Goal: Information Seeking & Learning: Learn about a topic

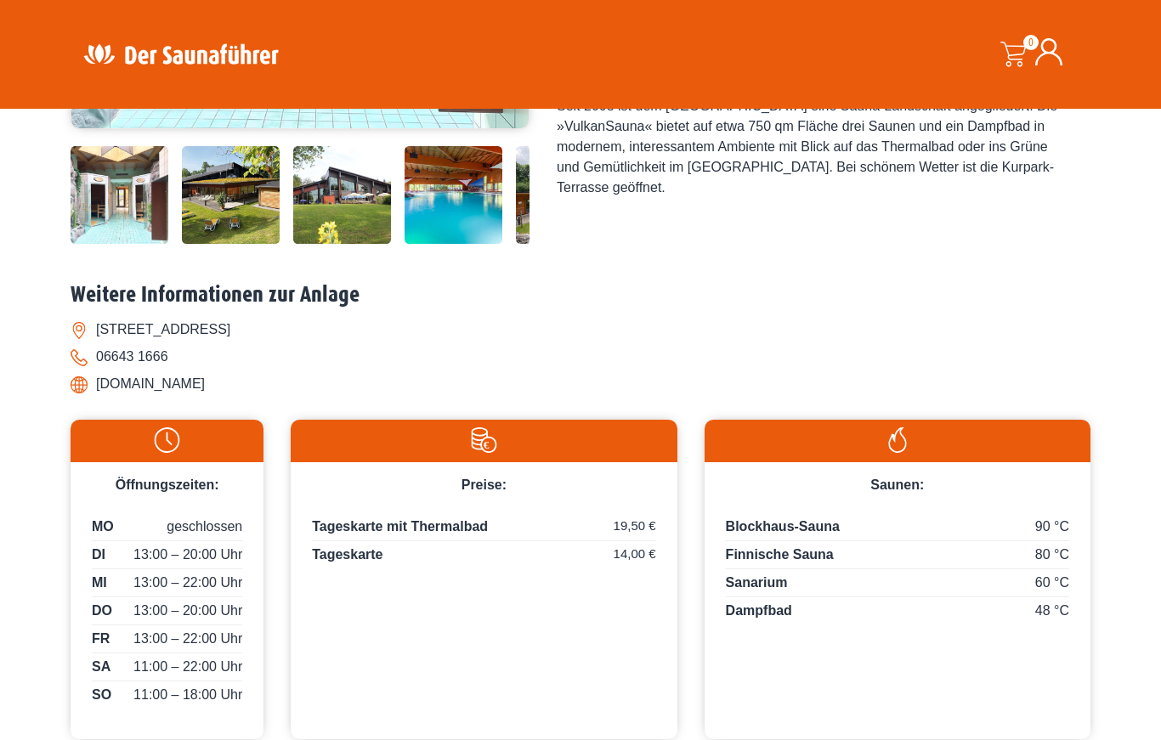
scroll to position [515, 0]
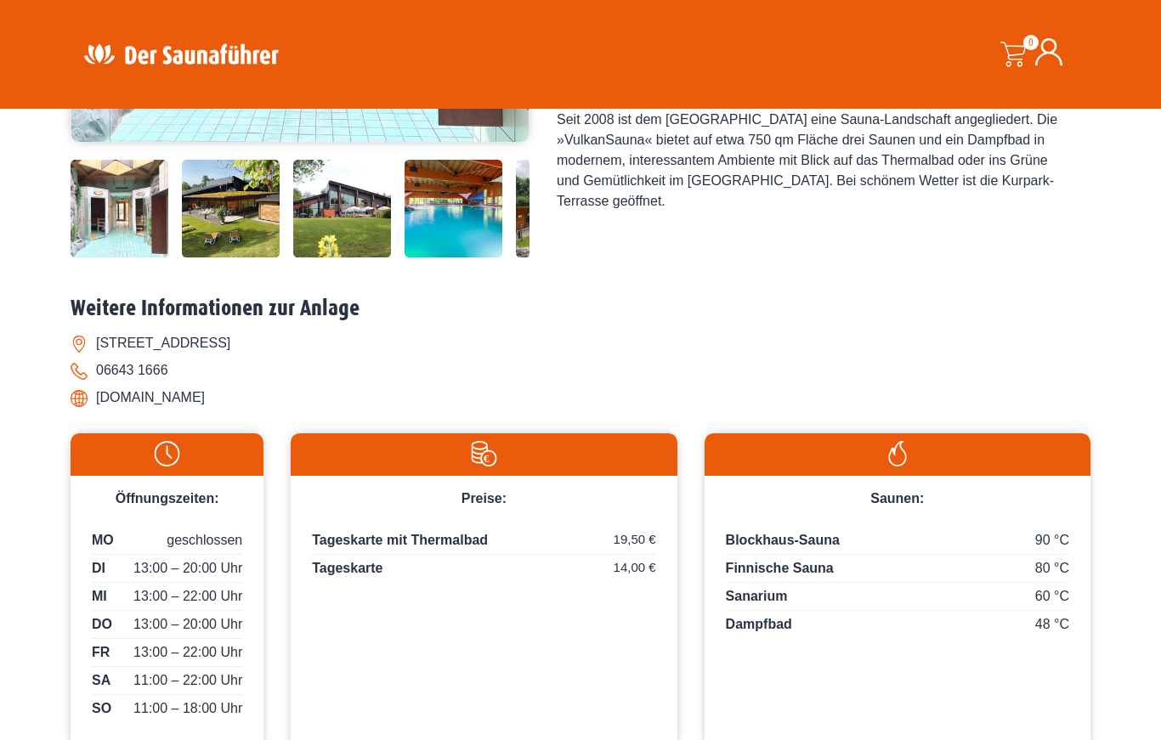
click at [116, 258] on img at bounding box center [120, 209] width 98 height 98
click at [124, 258] on img at bounding box center [120, 209] width 98 height 98
click at [216, 258] on img at bounding box center [231, 209] width 98 height 98
click at [214, 258] on img at bounding box center [231, 209] width 98 height 98
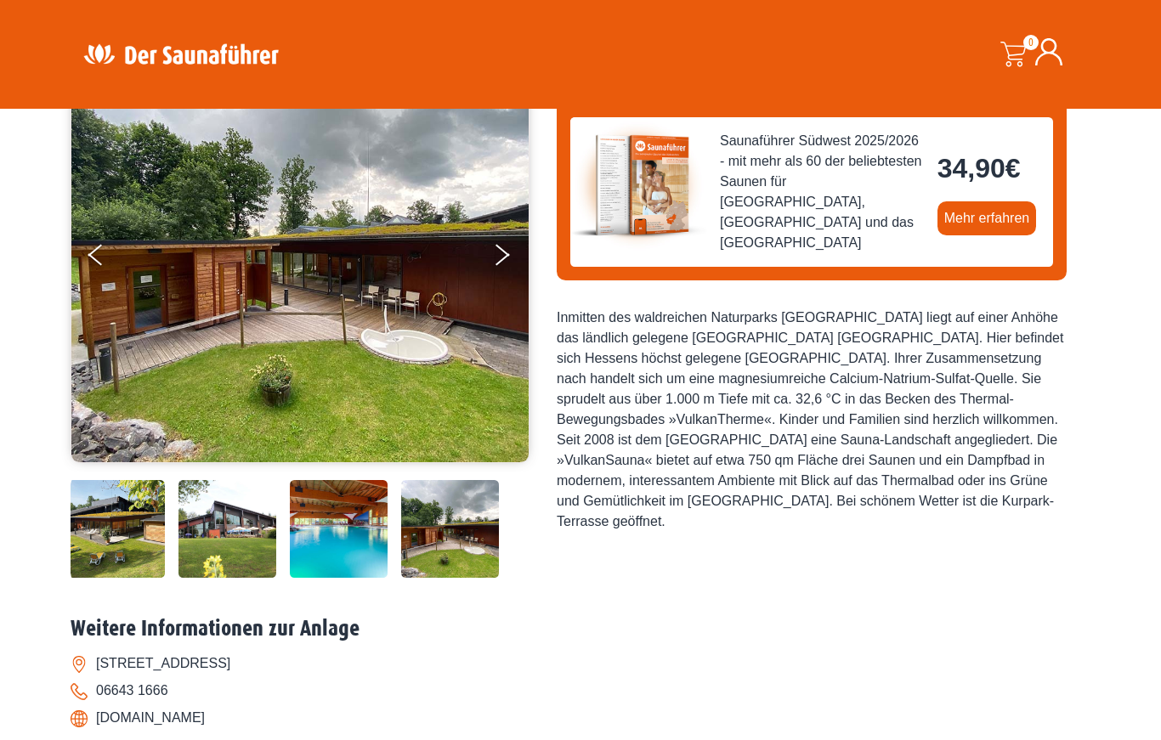
scroll to position [139, 0]
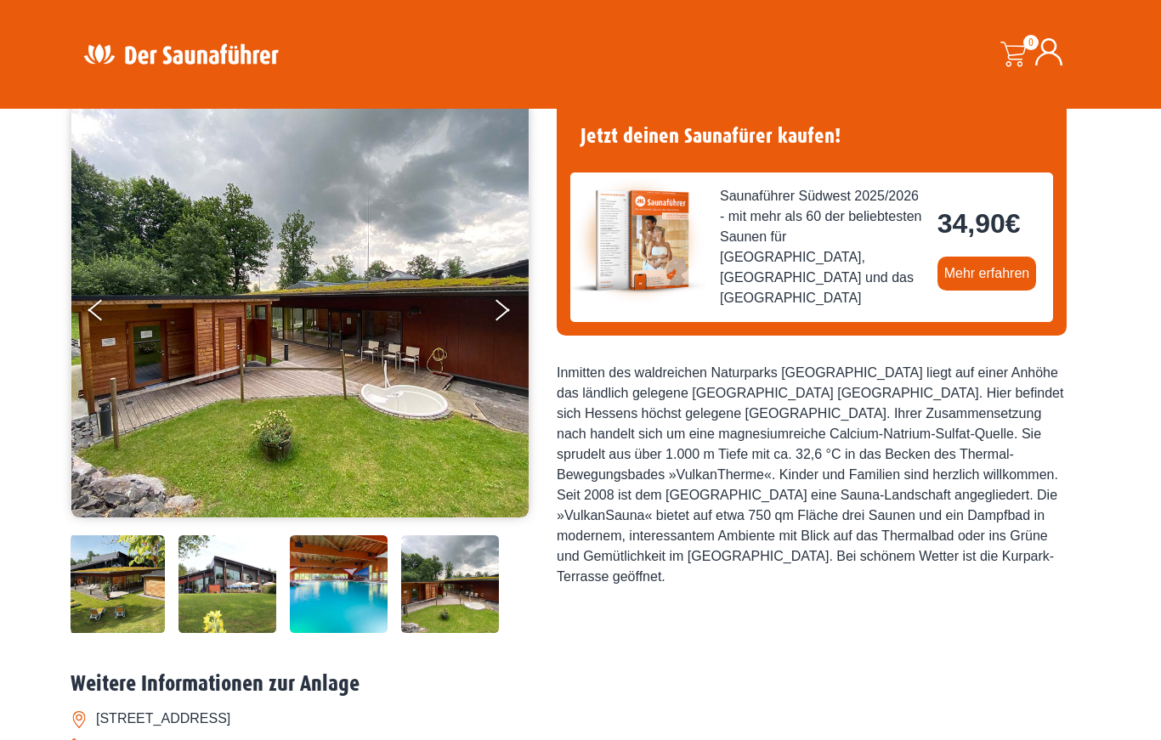
click at [505, 307] on icon "Next" at bounding box center [502, 305] width 14 height 12
click at [508, 315] on button "Next" at bounding box center [513, 313] width 42 height 42
click at [509, 307] on button "Next" at bounding box center [513, 313] width 42 height 42
click at [510, 312] on button "Next" at bounding box center [513, 313] width 42 height 42
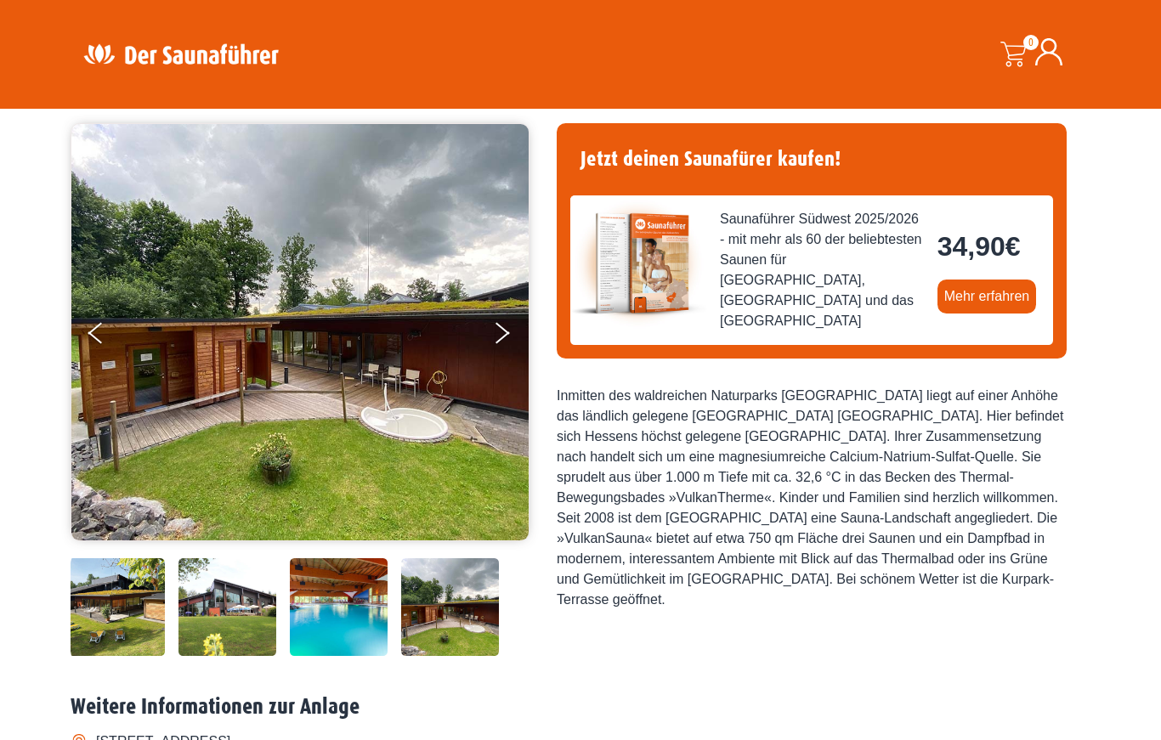
scroll to position [80, 0]
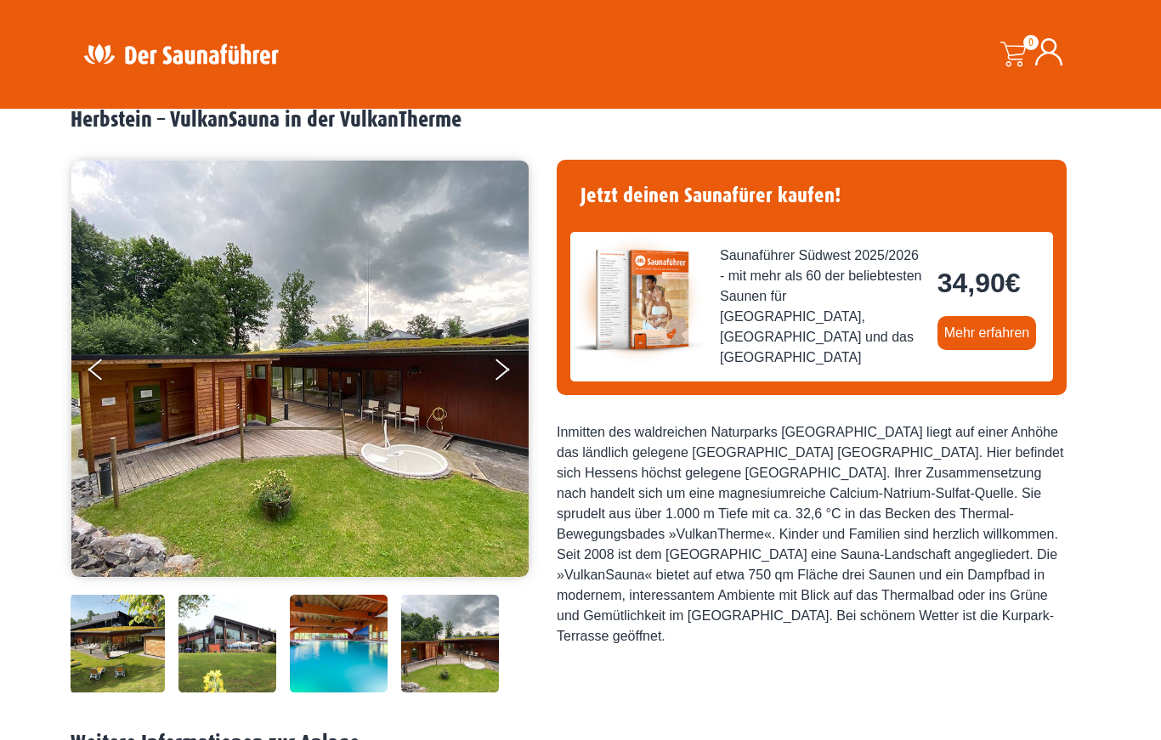
click at [514, 372] on button "Next" at bounding box center [513, 373] width 42 height 42
click at [506, 381] on button "Next" at bounding box center [513, 373] width 42 height 42
click at [509, 379] on button "Next" at bounding box center [513, 373] width 42 height 42
click at [503, 379] on button "Next" at bounding box center [513, 373] width 42 height 42
click at [514, 378] on button "Next" at bounding box center [513, 373] width 42 height 42
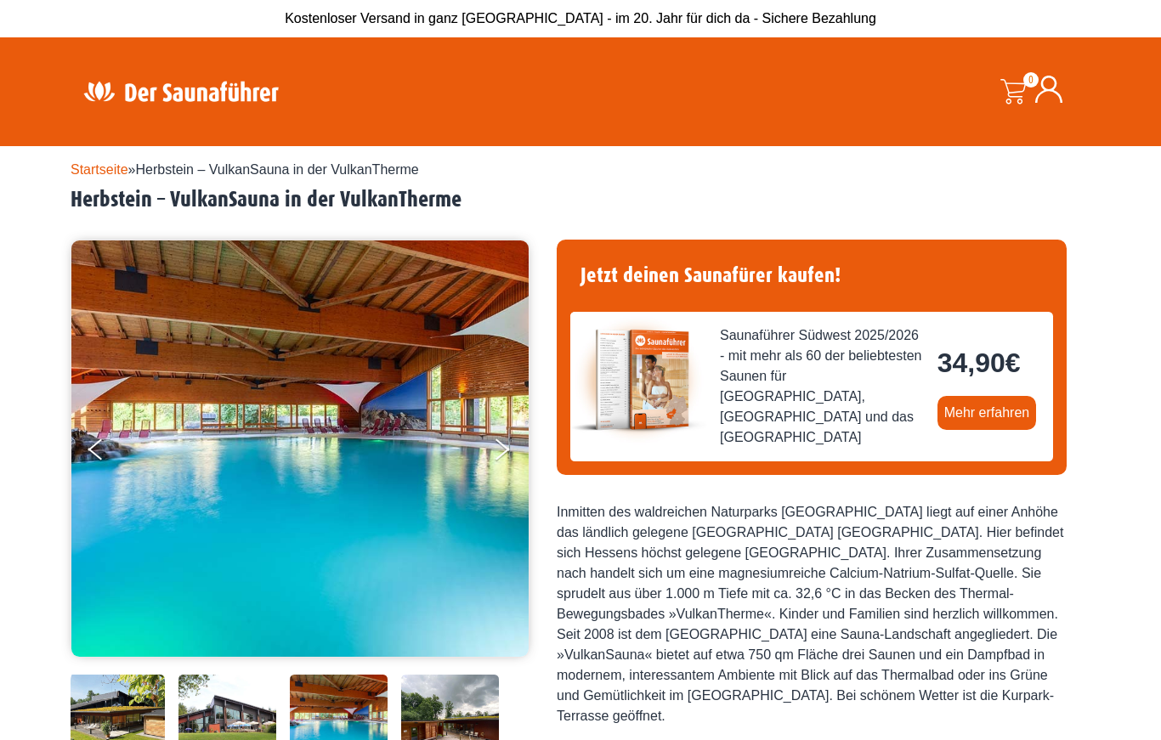
scroll to position [1, 0]
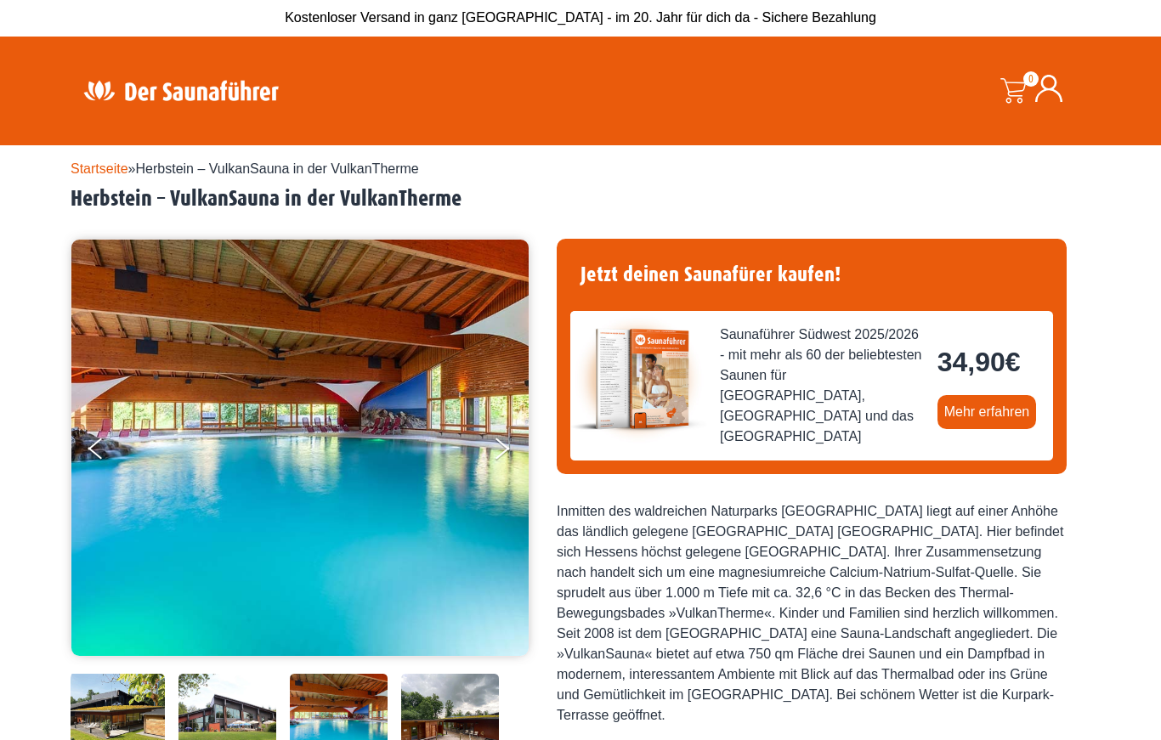
click at [430, 405] on img at bounding box center [299, 448] width 457 height 416
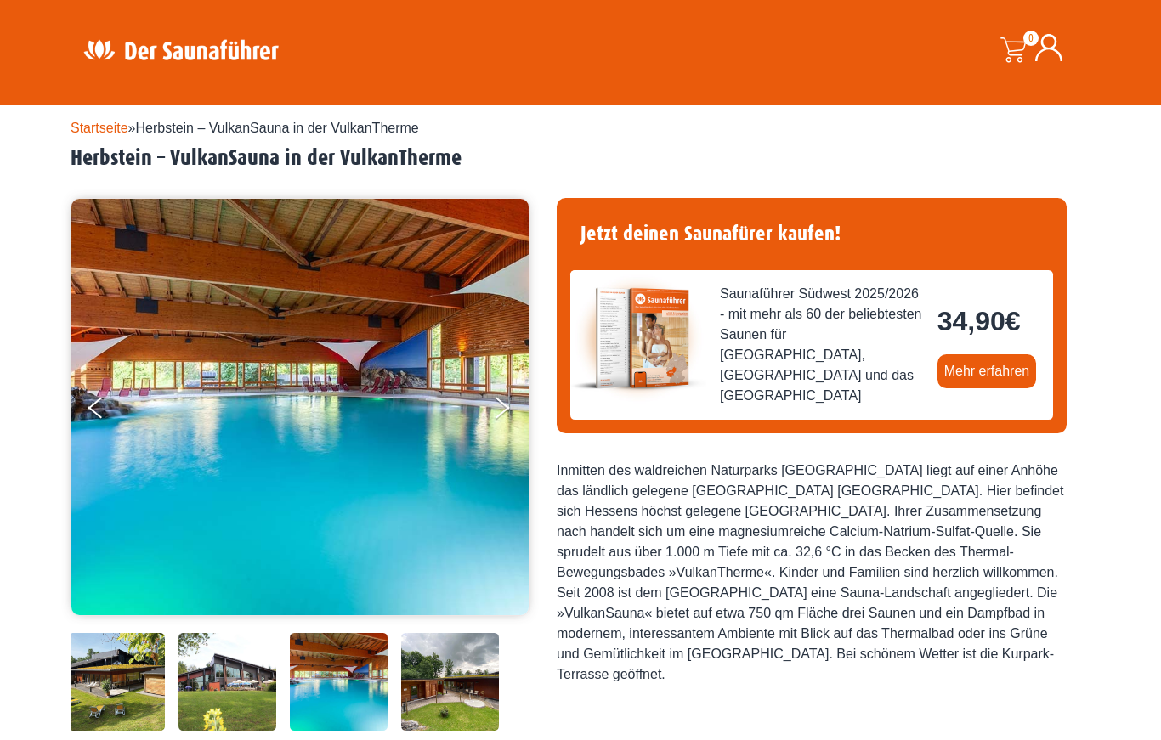
scroll to position [0, 0]
